Goal: Transaction & Acquisition: Download file/media

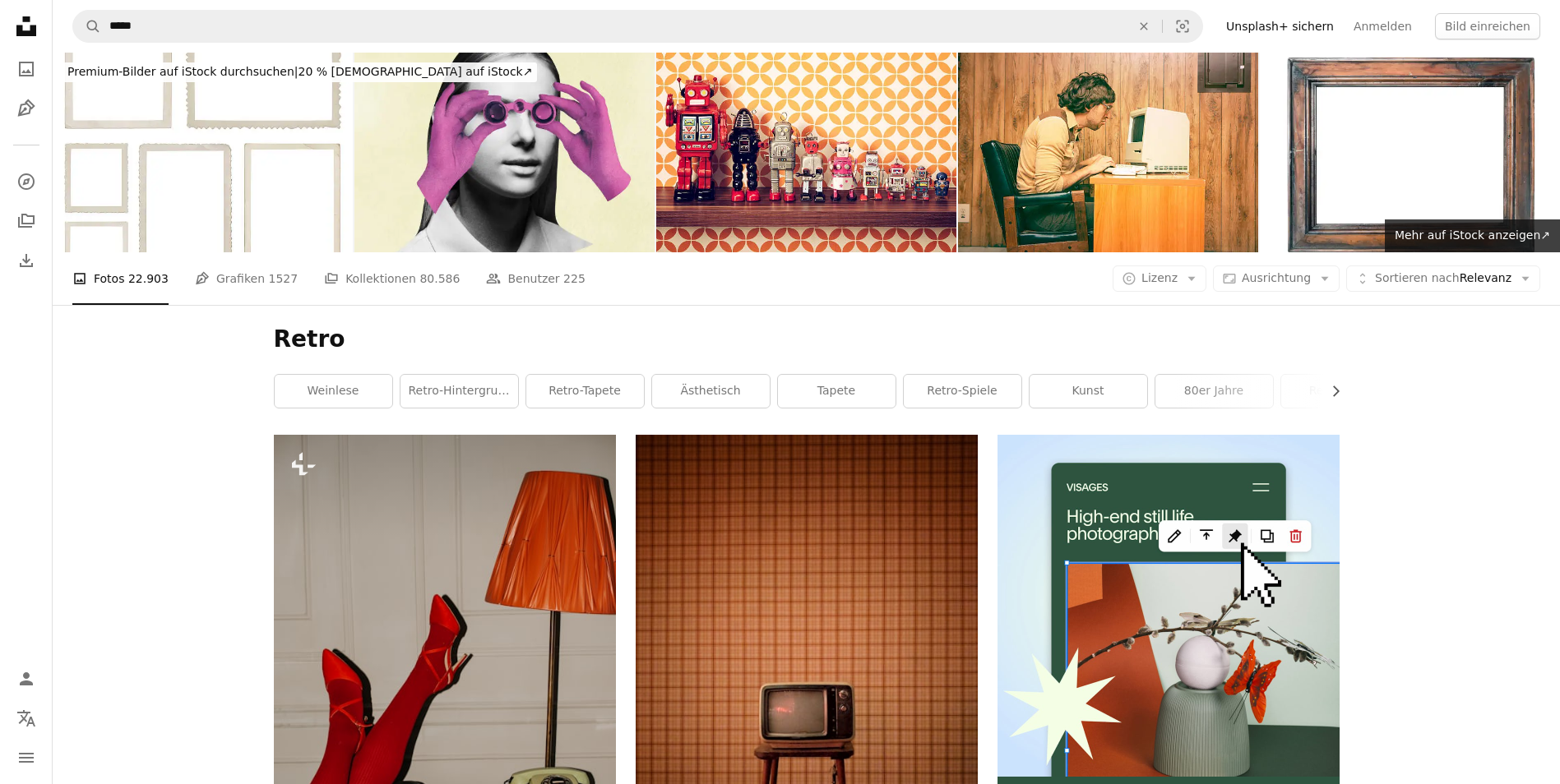
scroll to position [39620, 0]
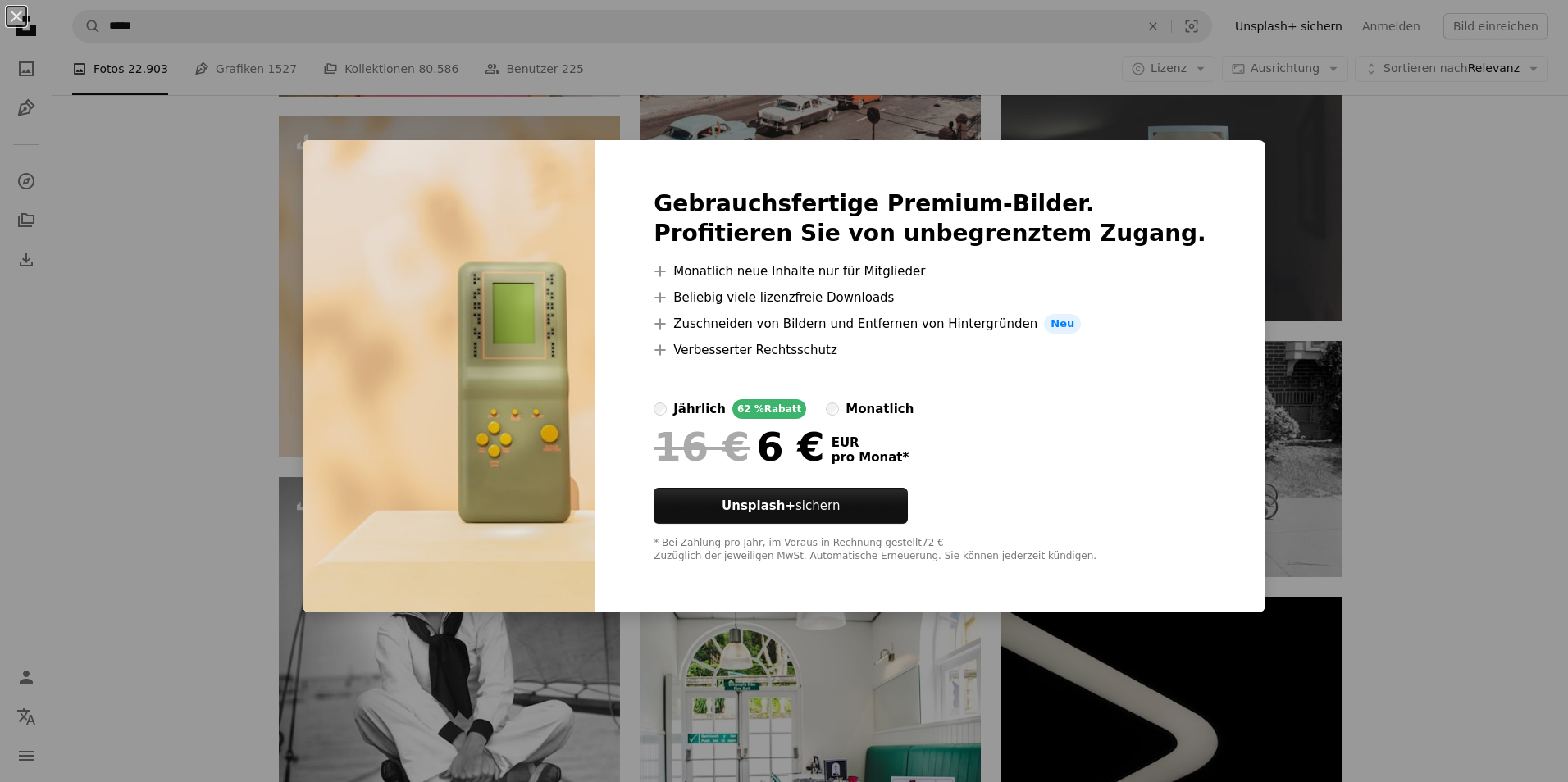
click at [1250, 449] on div "An X shape Gebrauchsfertige Premium-Bilder. Profitieren Sie von unbegrenztem Zu…" at bounding box center [784, 391] width 1568 height 782
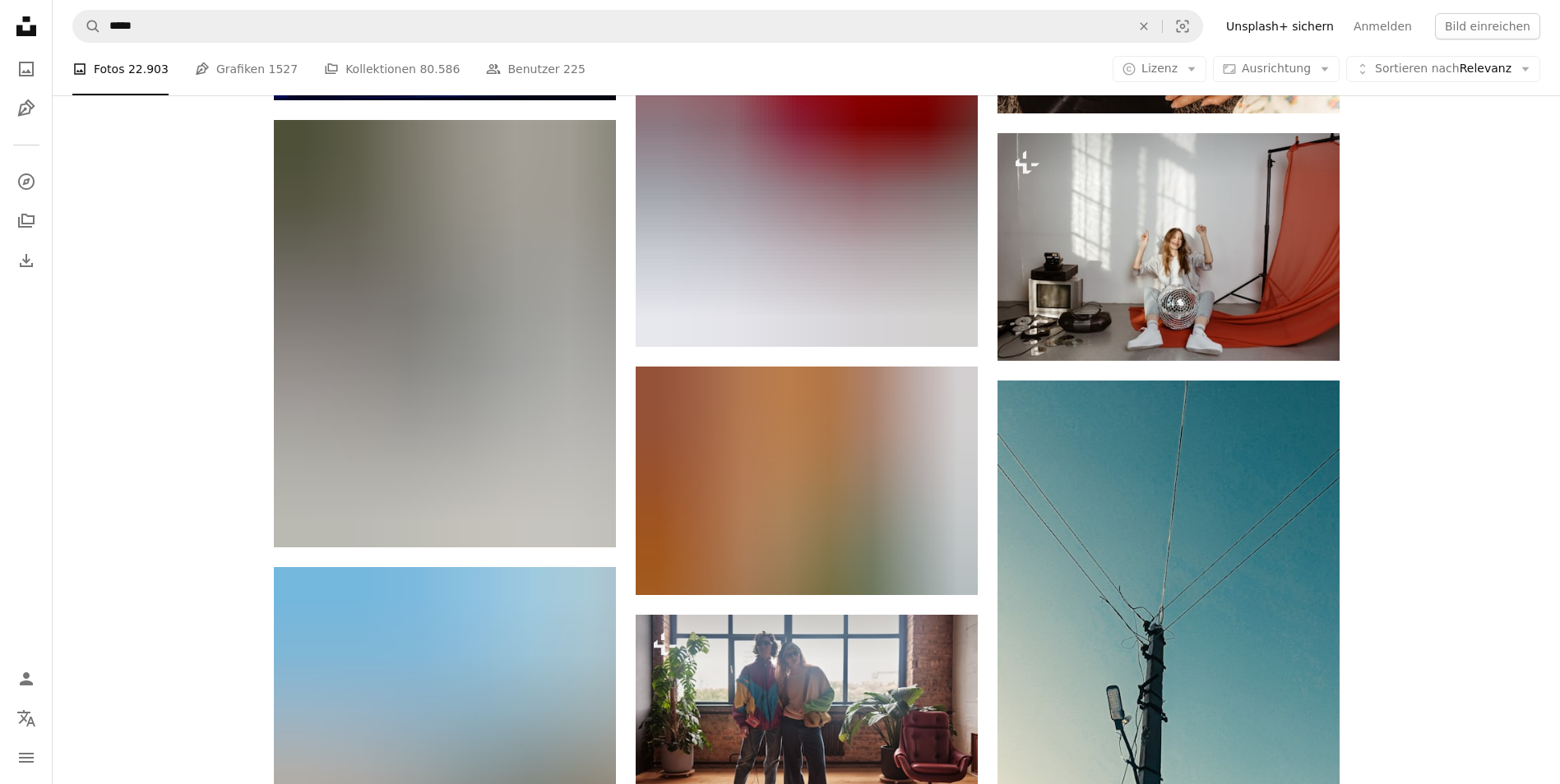
scroll to position [69622, 0]
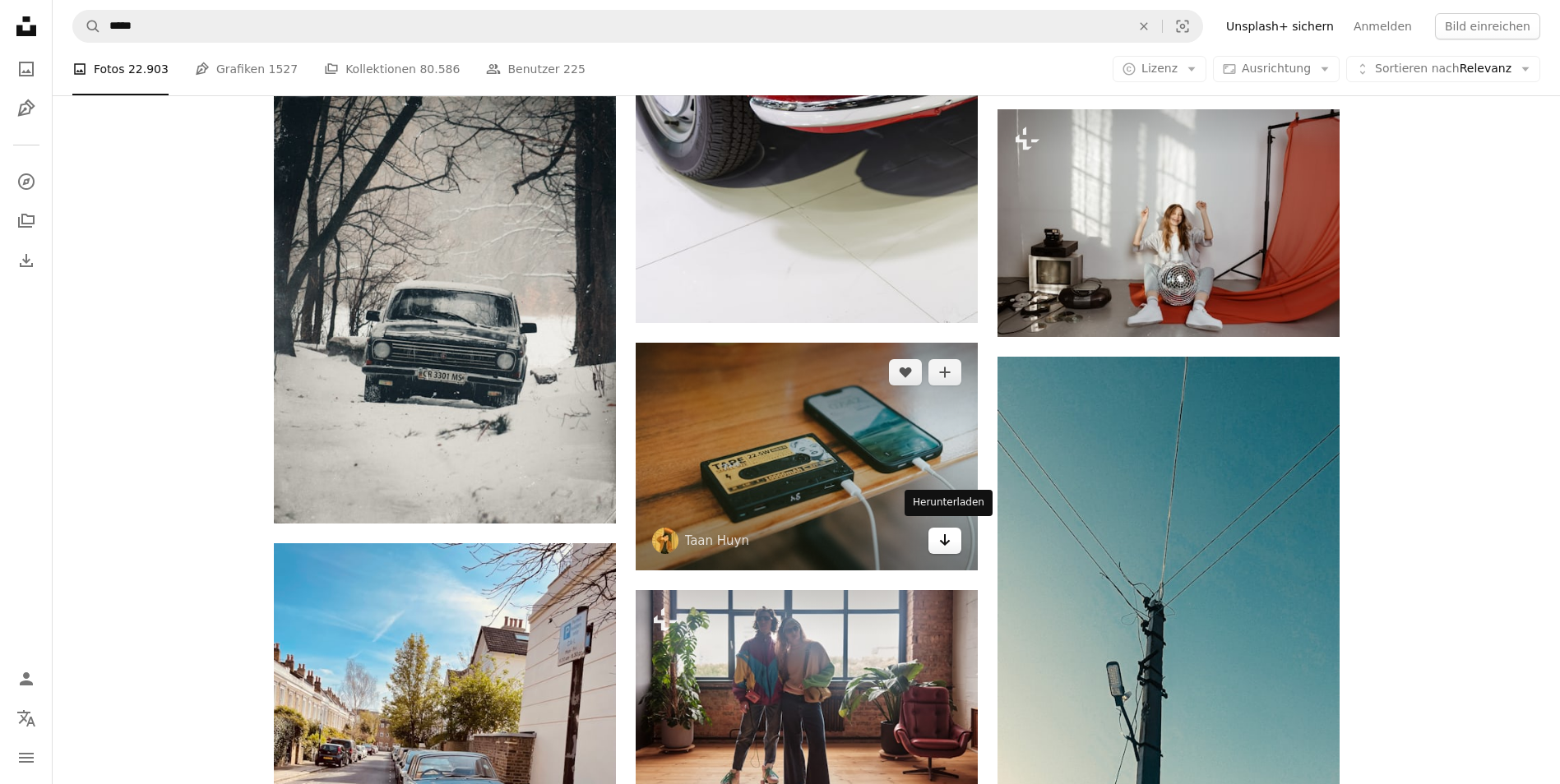
click at [948, 537] on icon "Herunterladen" at bounding box center [944, 540] width 10 height 11
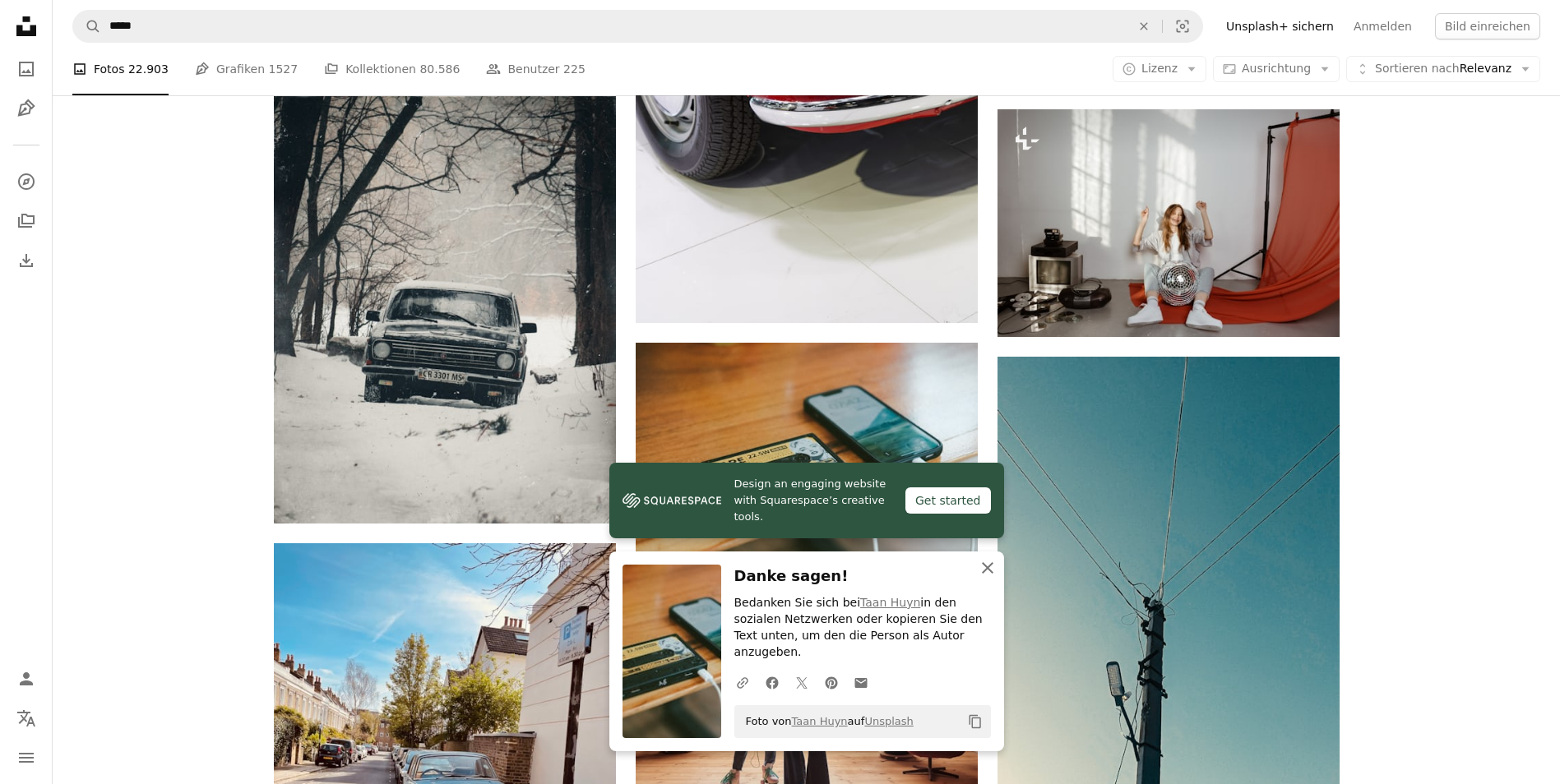
click at [985, 574] on icon "button" at bounding box center [987, 568] width 11 height 11
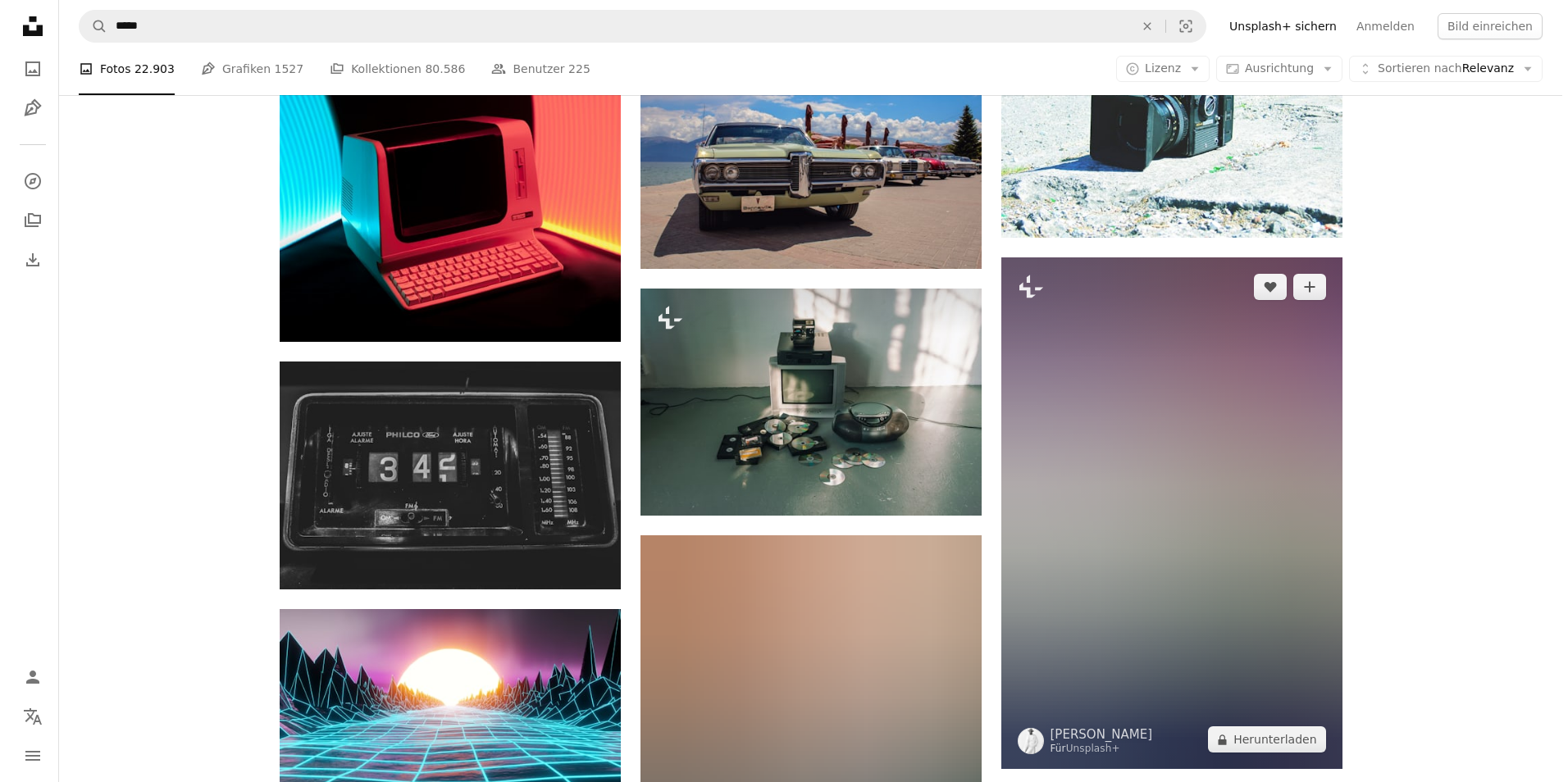
scroll to position [79693, 0]
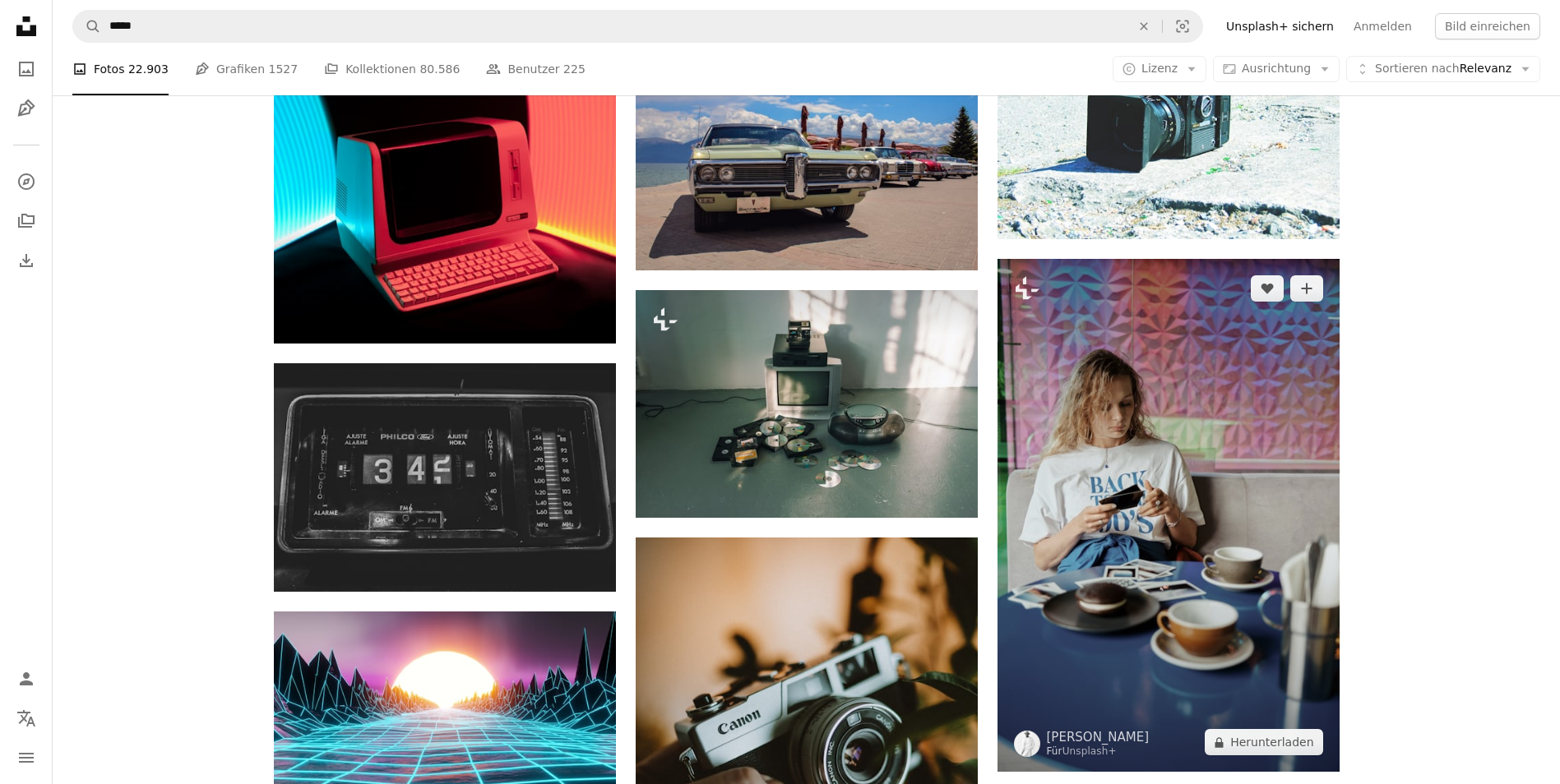
click at [1148, 362] on img at bounding box center [1168, 515] width 342 height 513
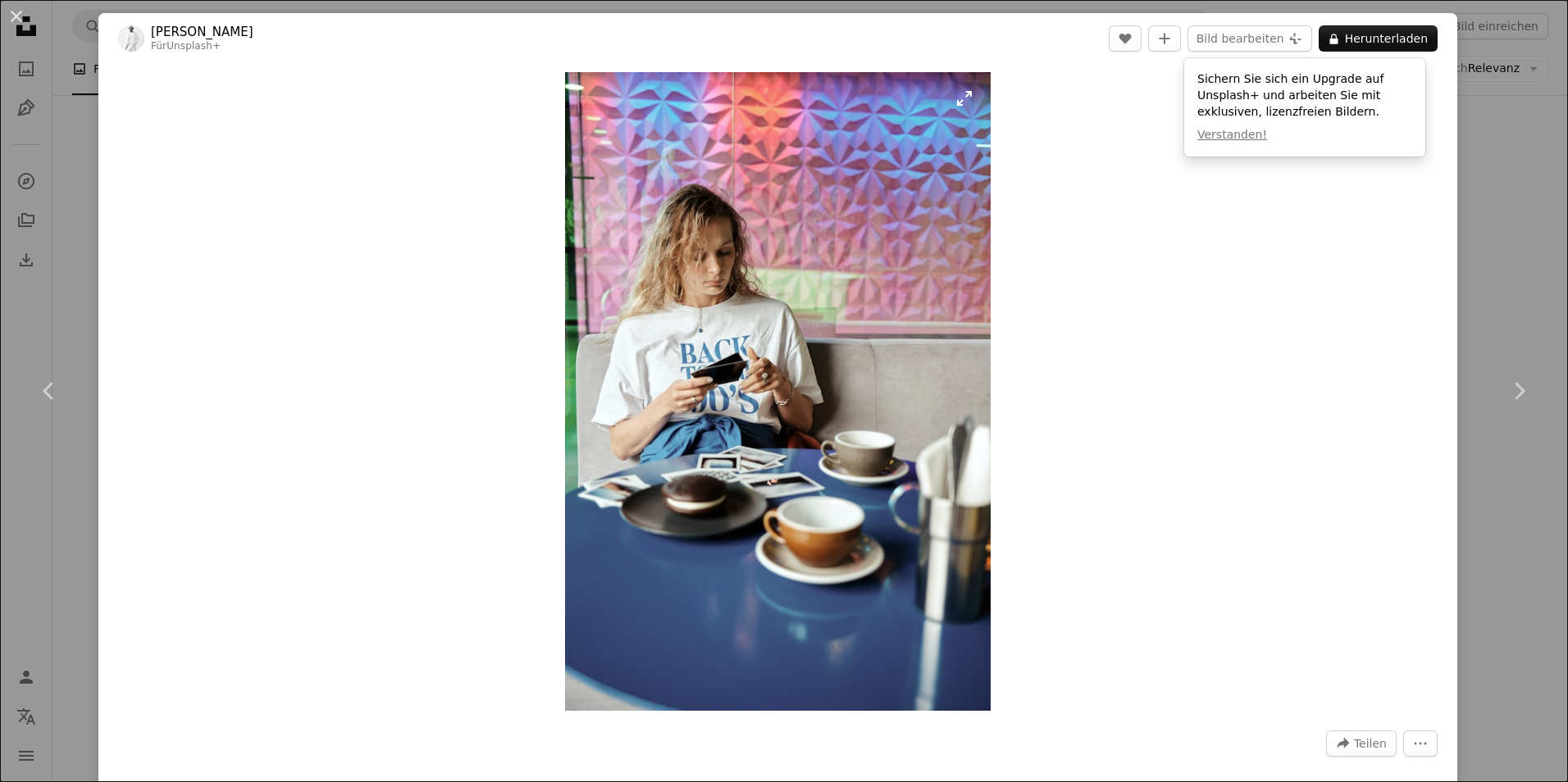
click at [960, 101] on img "Dieses Bild heranzoomen" at bounding box center [777, 391] width 425 height 639
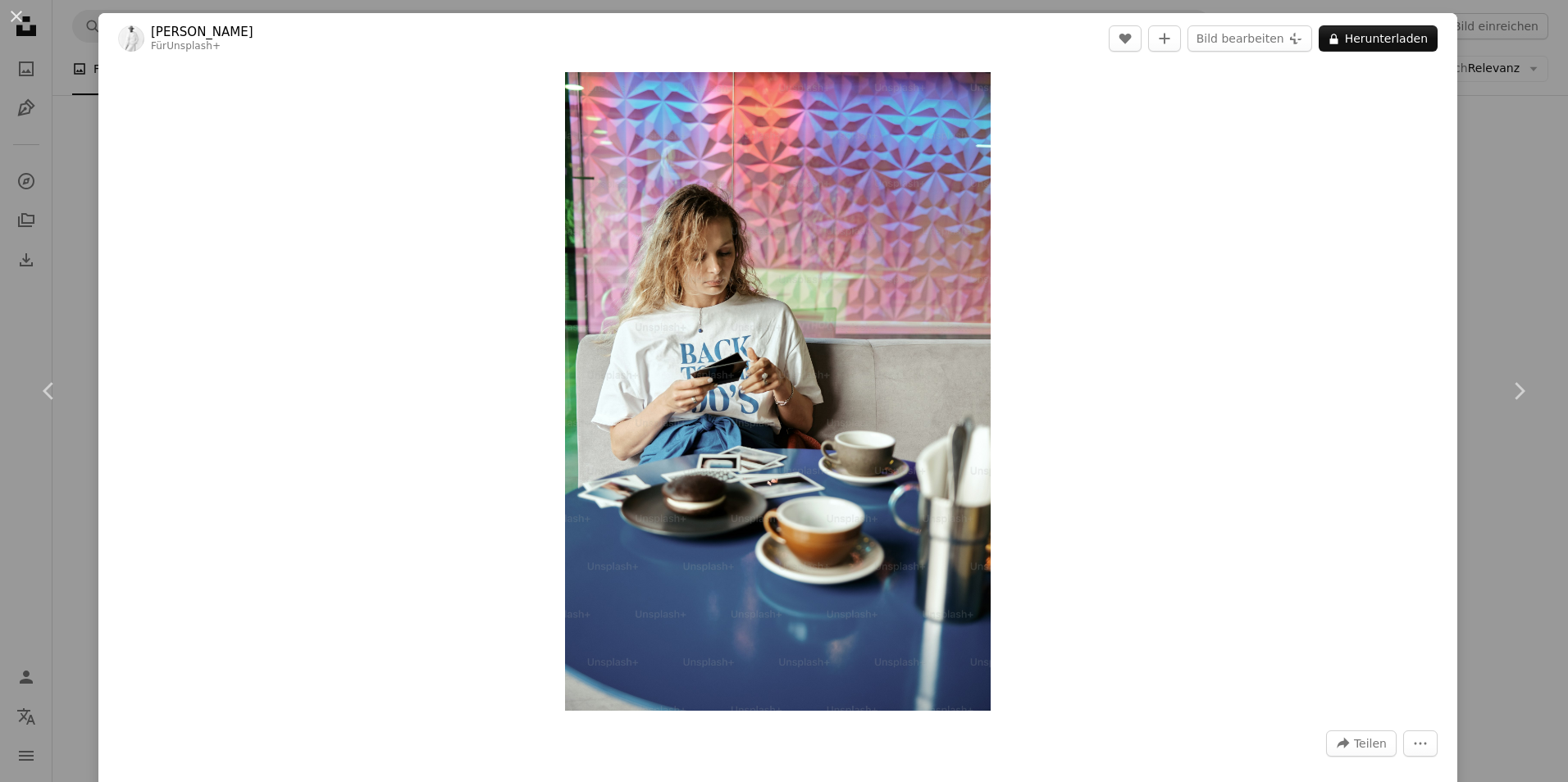
drag, startPoint x: 14, startPoint y: 16, endPoint x: 486, endPoint y: 201, distance: 507.0
click at [14, 16] on button "An X shape" at bounding box center [16, 16] width 20 height 20
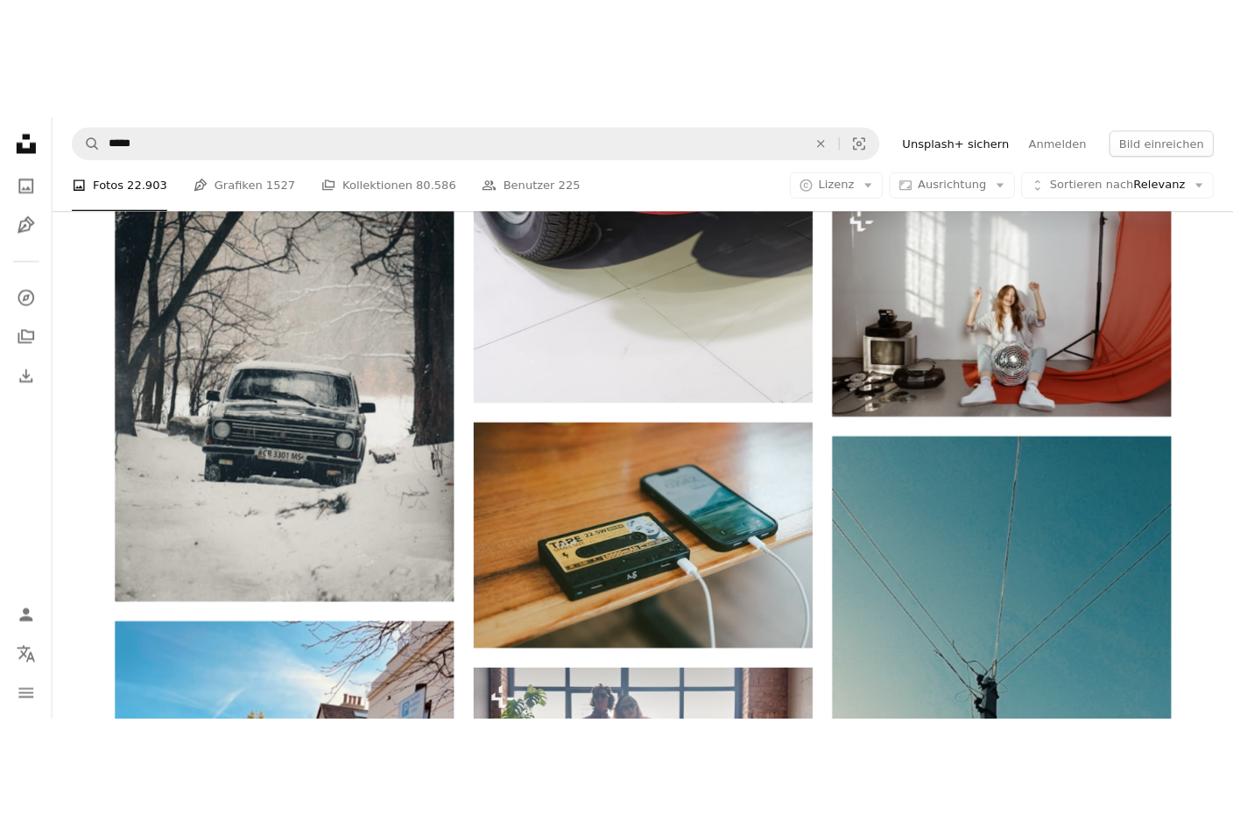
scroll to position [74162, 0]
